Goal: Go to known website: Go to known website

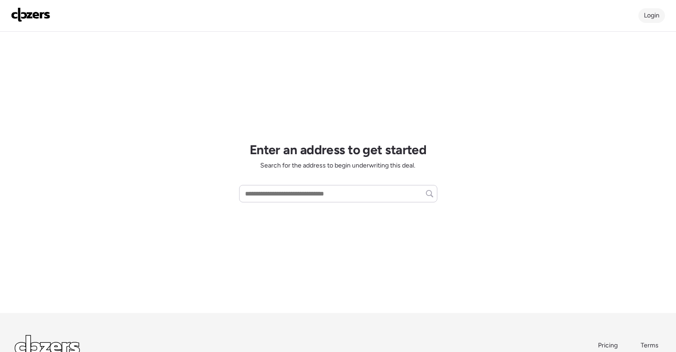
click at [648, 19] on span "Login" at bounding box center [652, 15] width 16 height 8
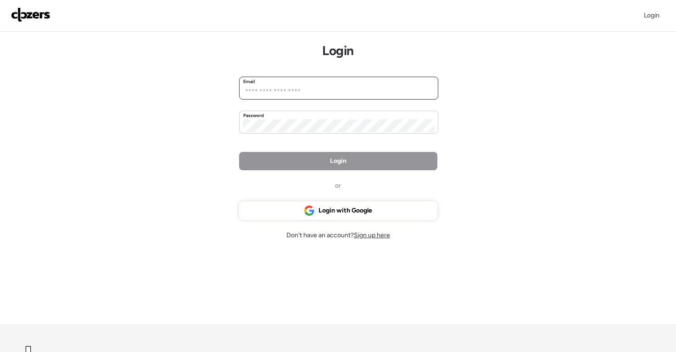
click at [314, 96] on input "email" at bounding box center [338, 91] width 191 height 13
click at [351, 211] on span "Login with Google" at bounding box center [345, 210] width 54 height 9
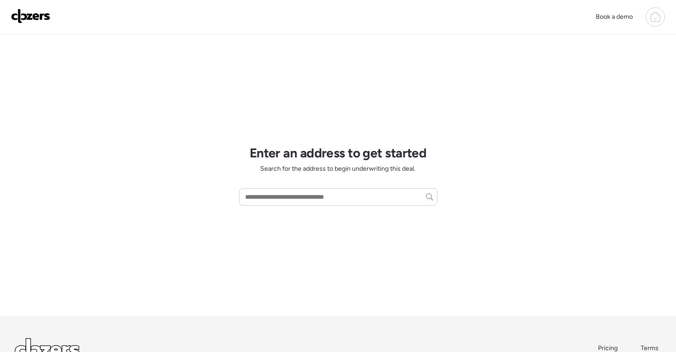
click at [662, 16] on div at bounding box center [655, 16] width 19 height 19
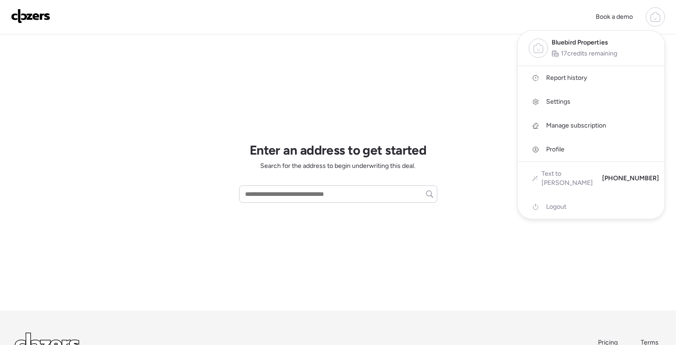
click at [430, 67] on div at bounding box center [338, 146] width 676 height 345
